Goal: Register for event/course: Sign up to attend an event or enroll in a course

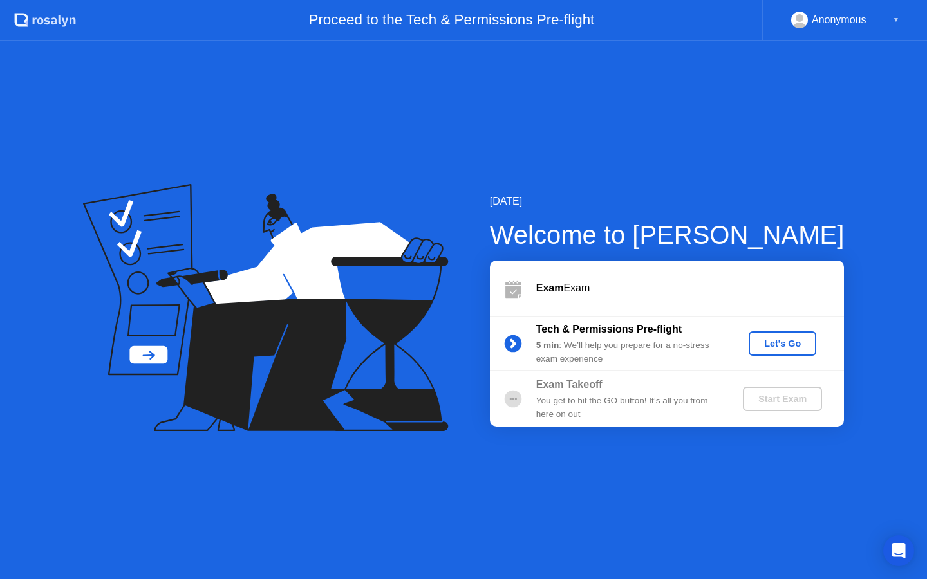
click at [782, 348] on div "Let's Go" at bounding box center [782, 344] width 57 height 10
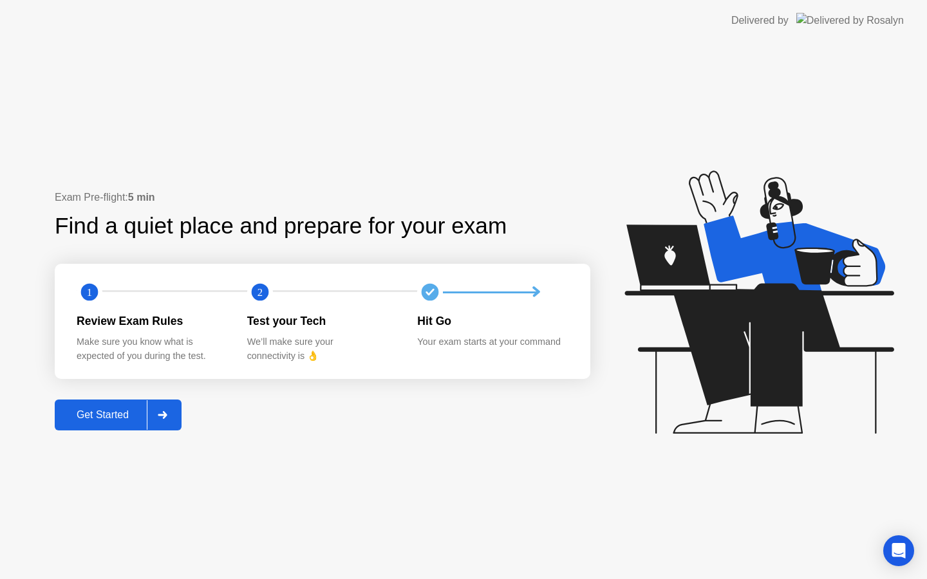
click at [165, 412] on icon at bounding box center [162, 415] width 9 height 8
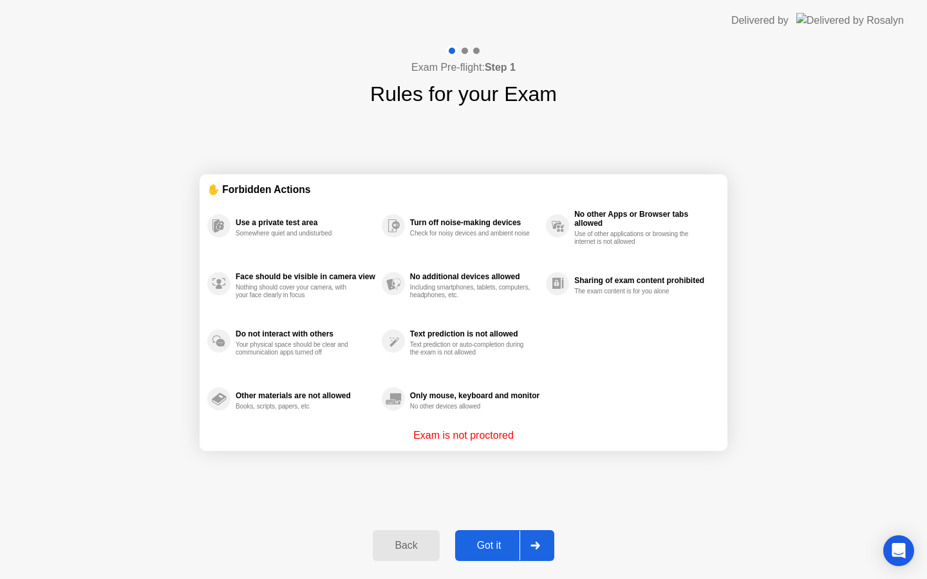
click at [493, 550] on div "Got it" at bounding box center [489, 546] width 61 height 12
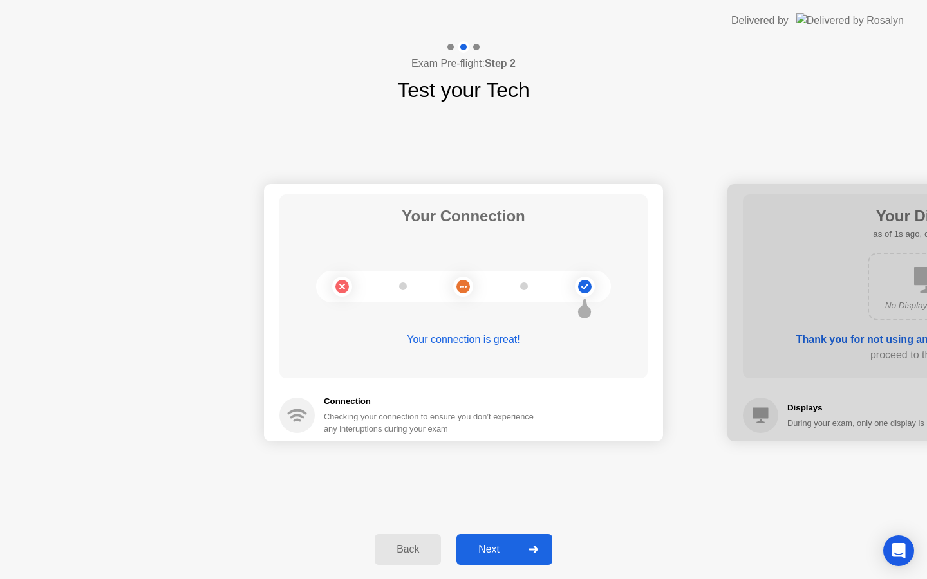
click at [493, 550] on div "Next" at bounding box center [488, 550] width 57 height 12
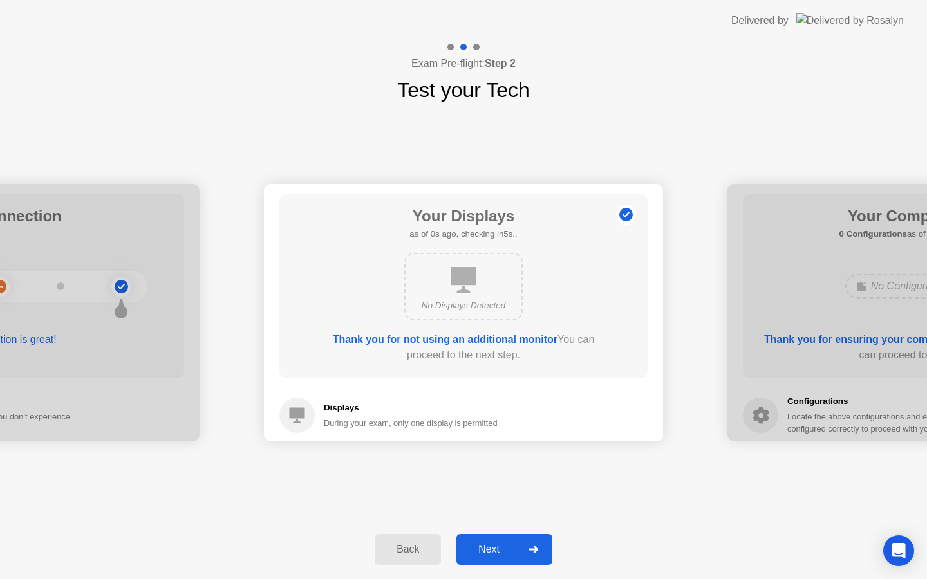
click at [493, 550] on div "Next" at bounding box center [488, 550] width 57 height 12
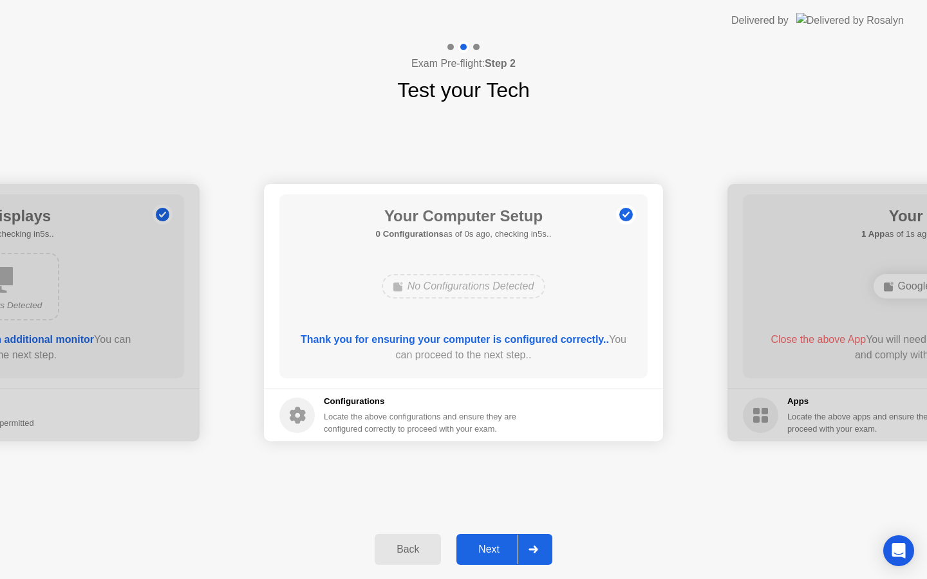
click at [493, 550] on div "Next" at bounding box center [488, 550] width 57 height 12
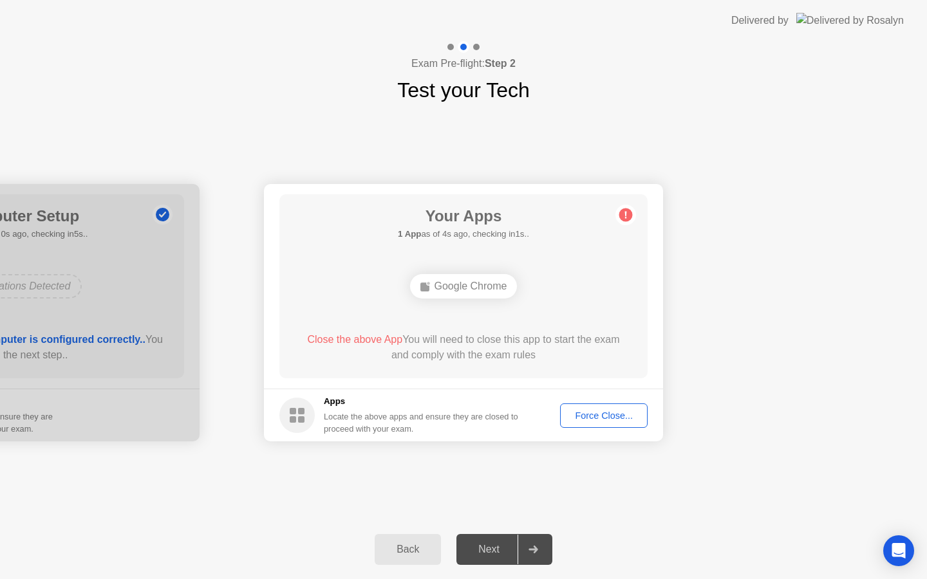
click at [605, 413] on div "Force Close..." at bounding box center [604, 416] width 79 height 10
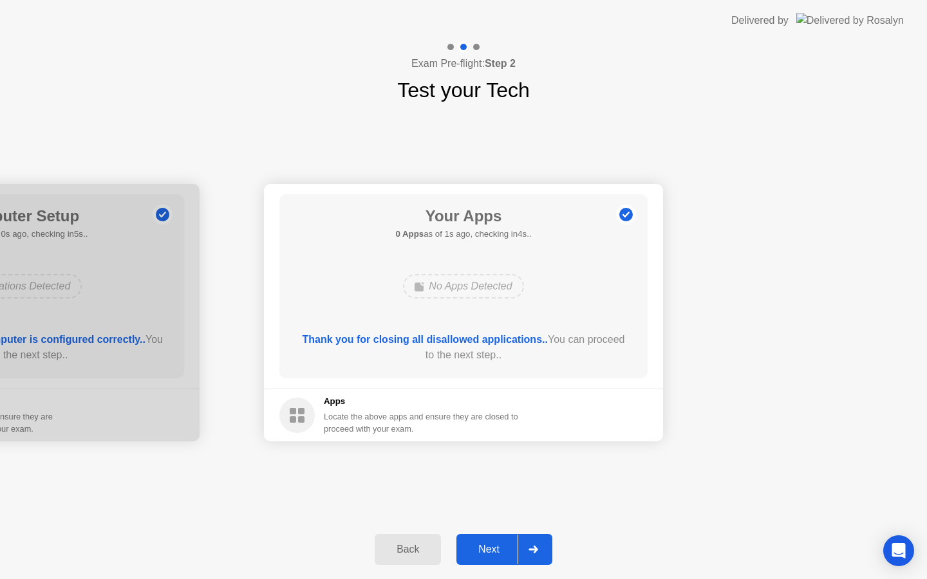
click at [506, 553] on div "Next" at bounding box center [488, 550] width 57 height 12
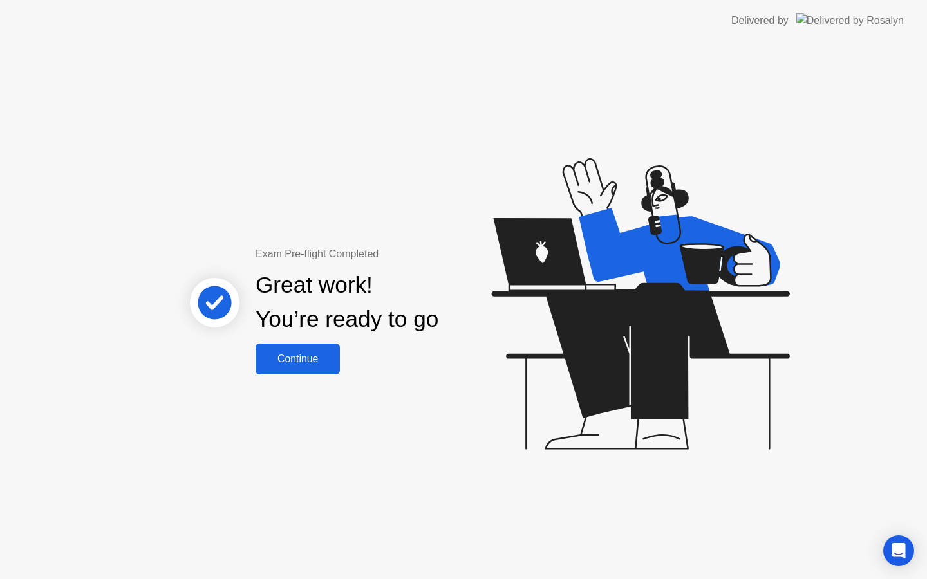
click at [303, 365] on div "Continue" at bounding box center [297, 359] width 77 height 12
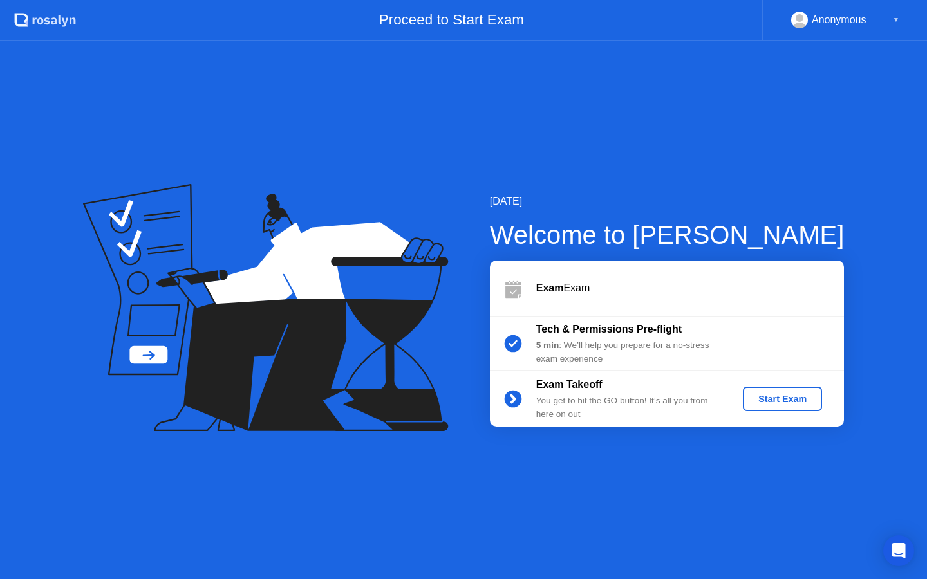
click at [765, 398] on div "Start Exam" at bounding box center [782, 399] width 69 height 10
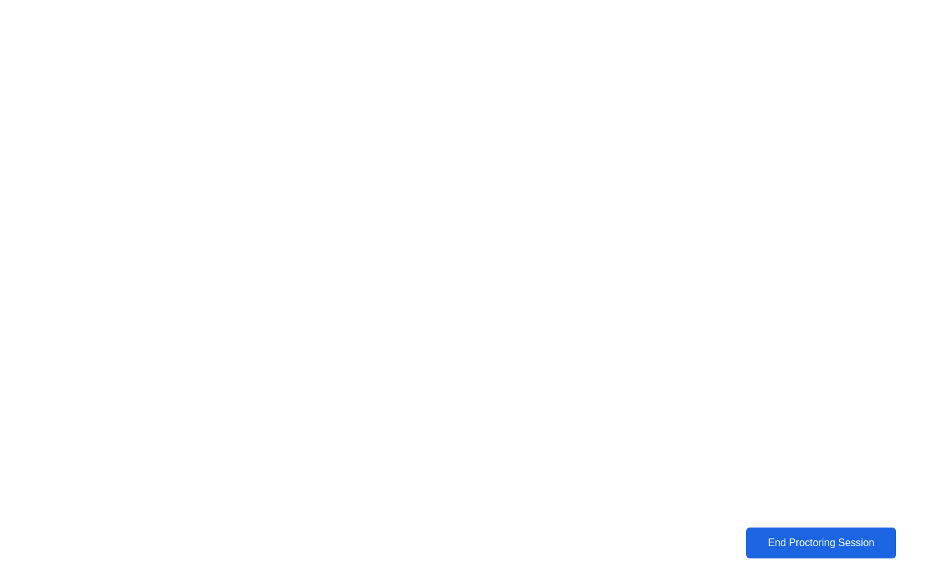
click at [792, 548] on div "End Proctoring Session" at bounding box center [821, 544] width 143 height 12
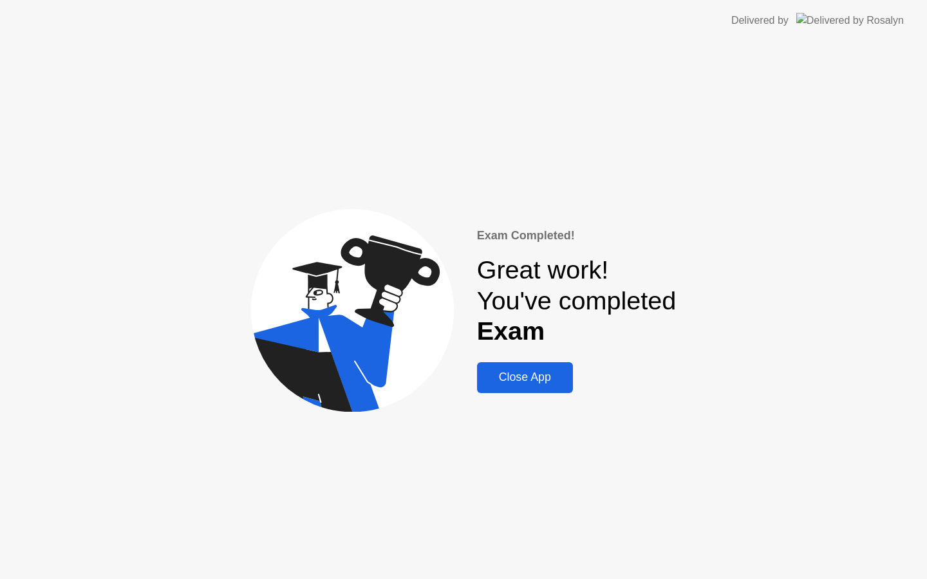
click at [511, 372] on div "Close App" at bounding box center [525, 378] width 88 height 14
